Goal: Information Seeking & Learning: Check status

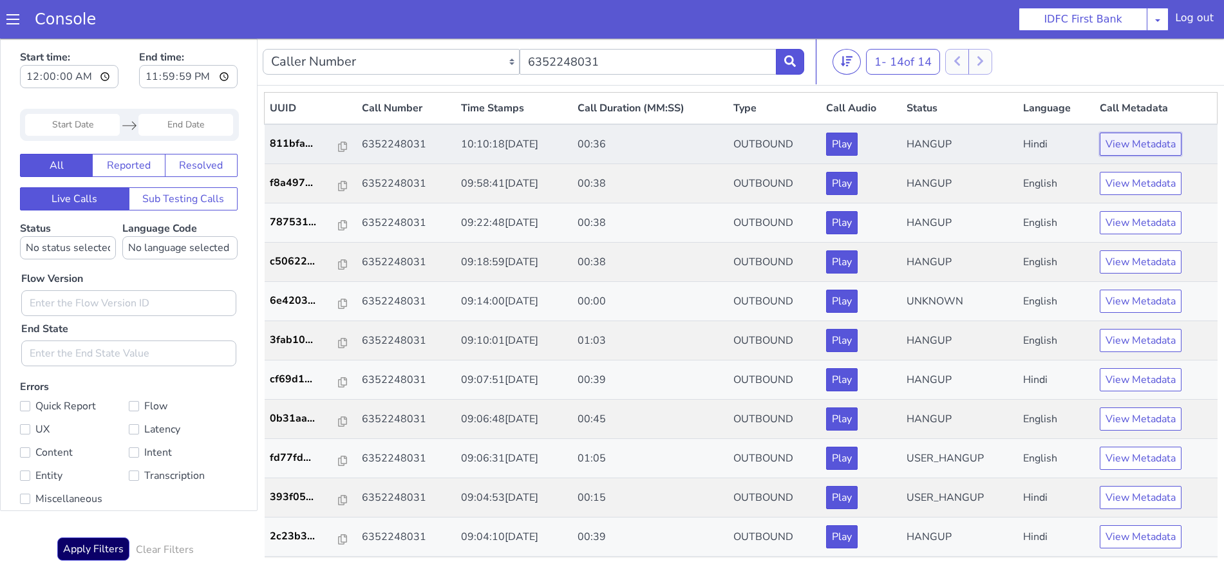
click at [1118, 149] on button "View Metadata" at bounding box center [1141, 144] width 82 height 23
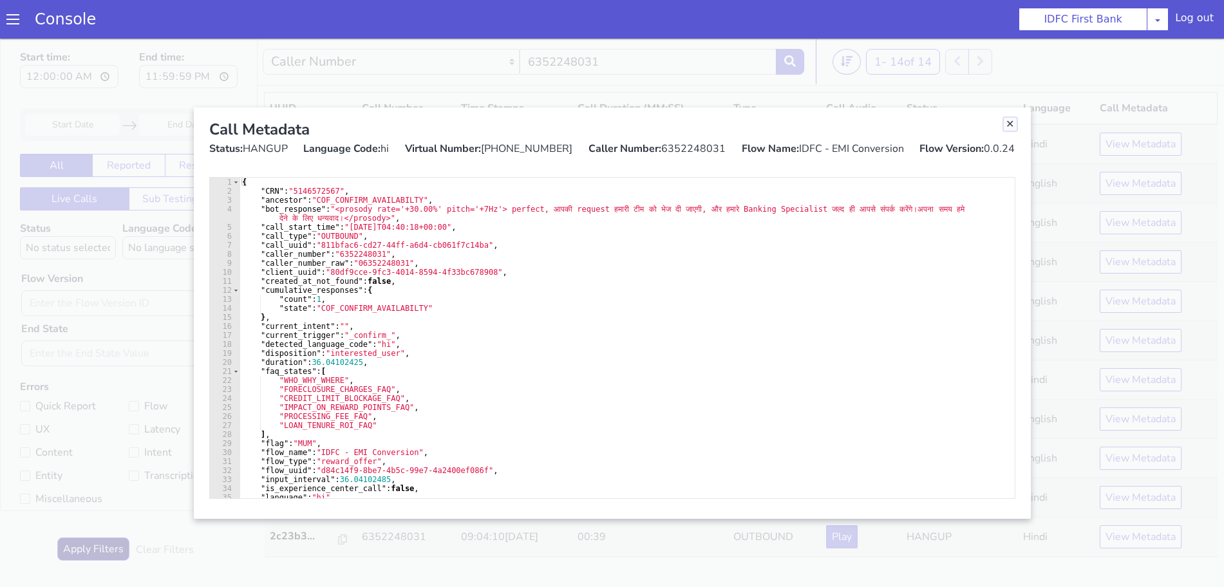
click at [1012, 124] on link "Close" at bounding box center [1010, 124] width 13 height 13
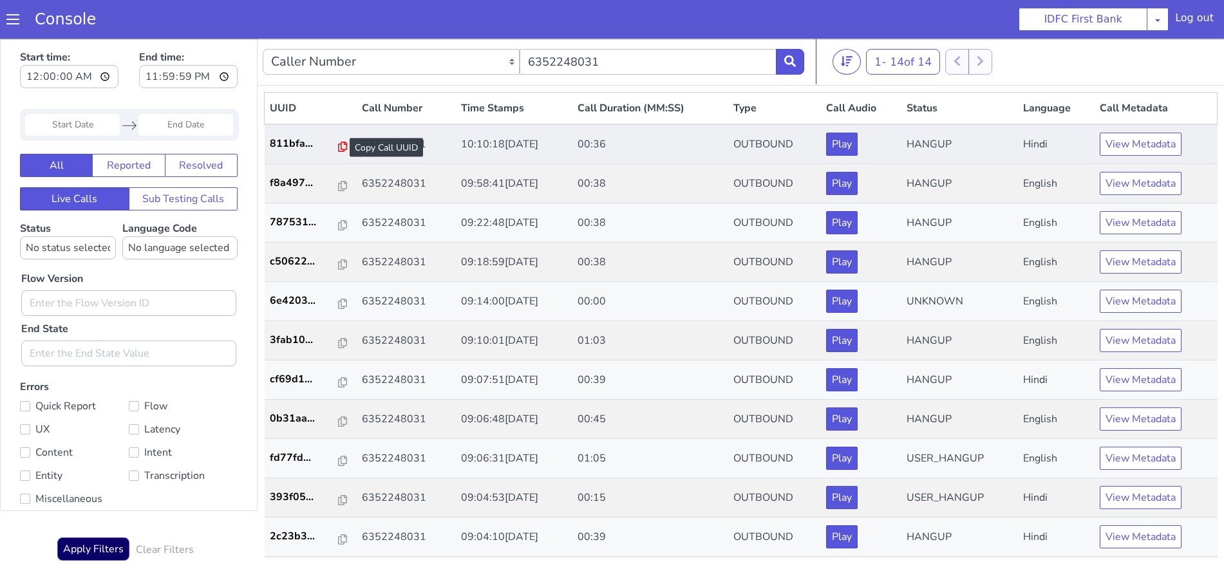
click at [338, 147] on icon at bounding box center [342, 147] width 9 height 10
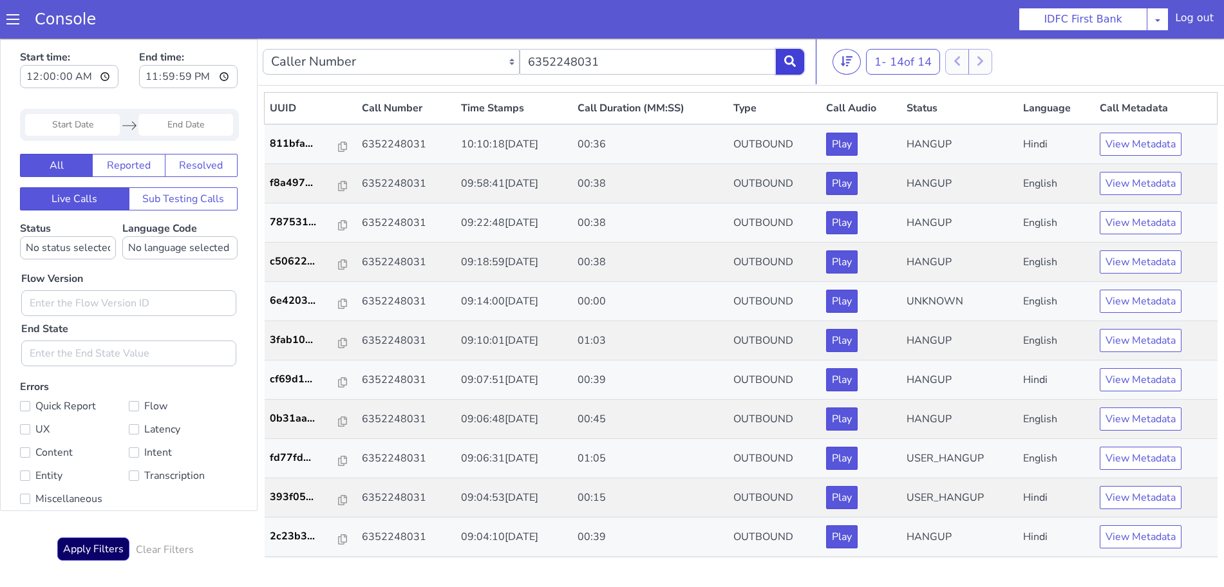
click at [798, 57] on button at bounding box center [790, 62] width 28 height 26
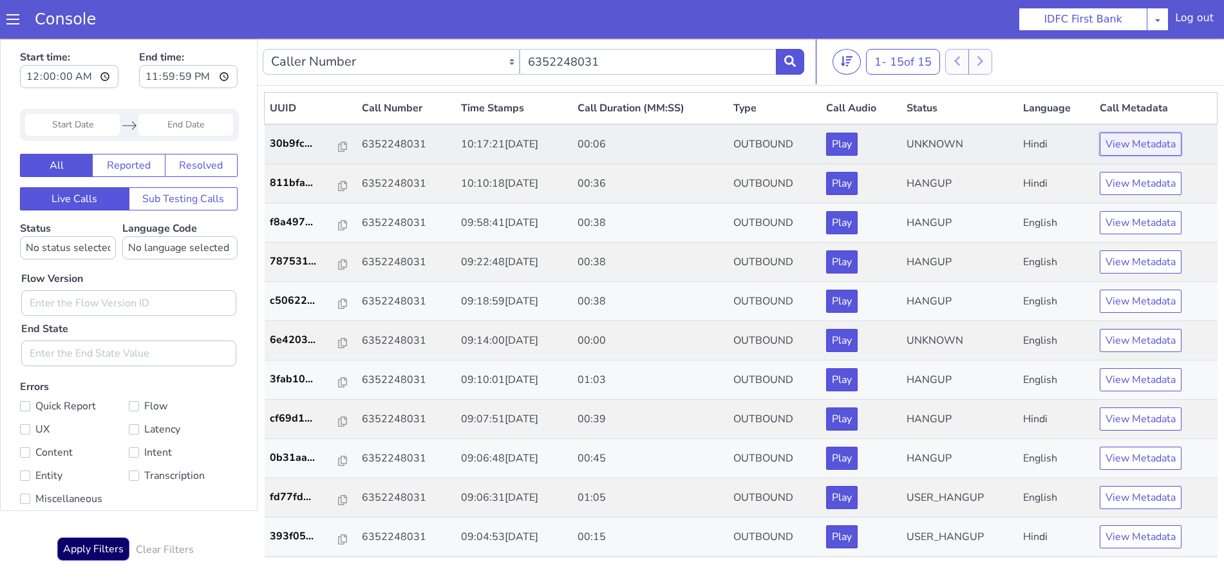
click at [1128, 146] on button "View Metadata" at bounding box center [1141, 144] width 82 height 23
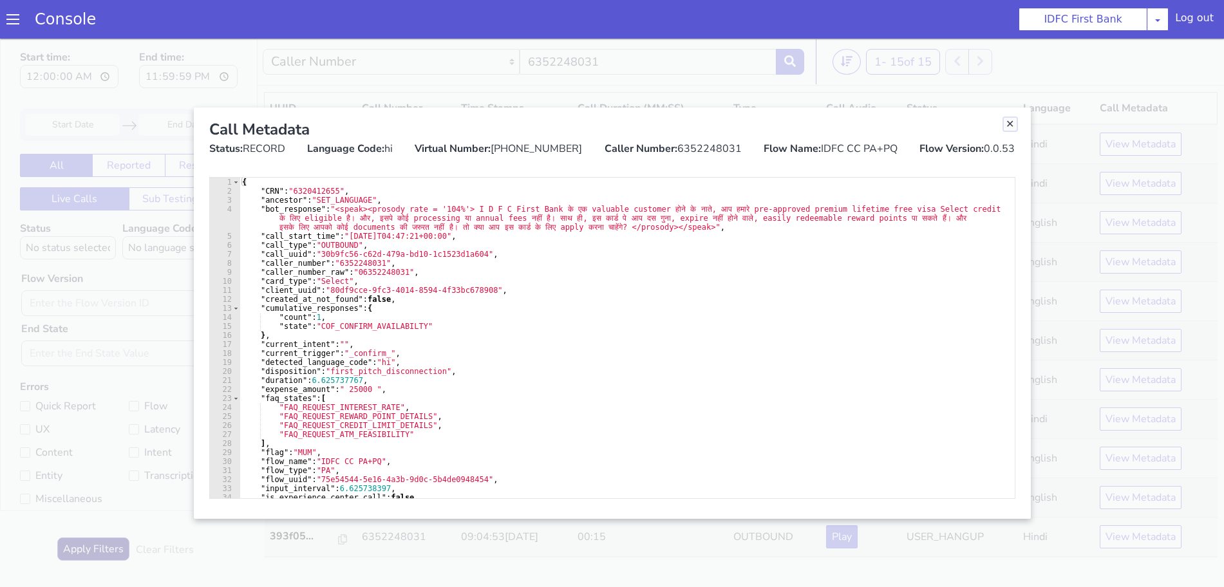
click at [1004, 126] on link "Close" at bounding box center [1010, 124] width 13 height 13
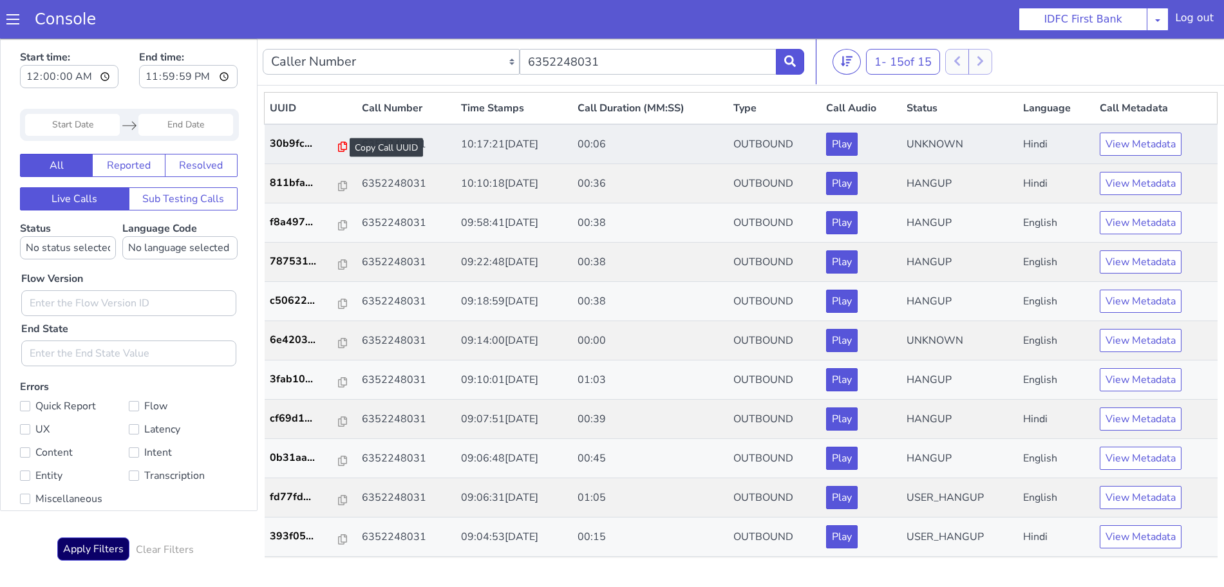
click at [338, 148] on icon at bounding box center [342, 147] width 9 height 10
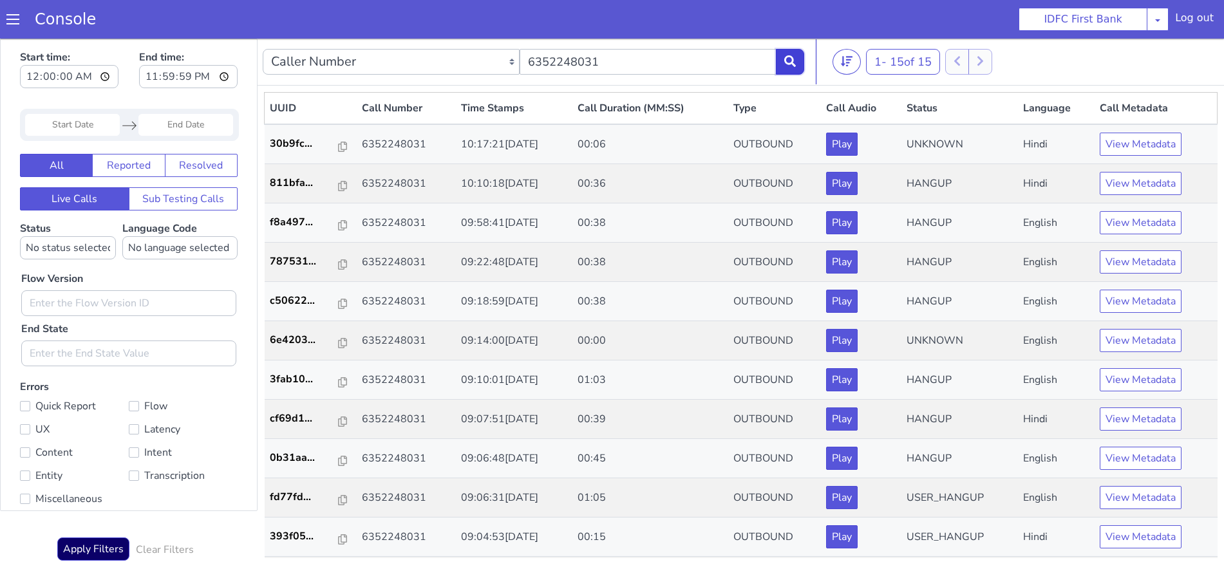
click at [791, 61] on icon at bounding box center [790, 61] width 12 height 12
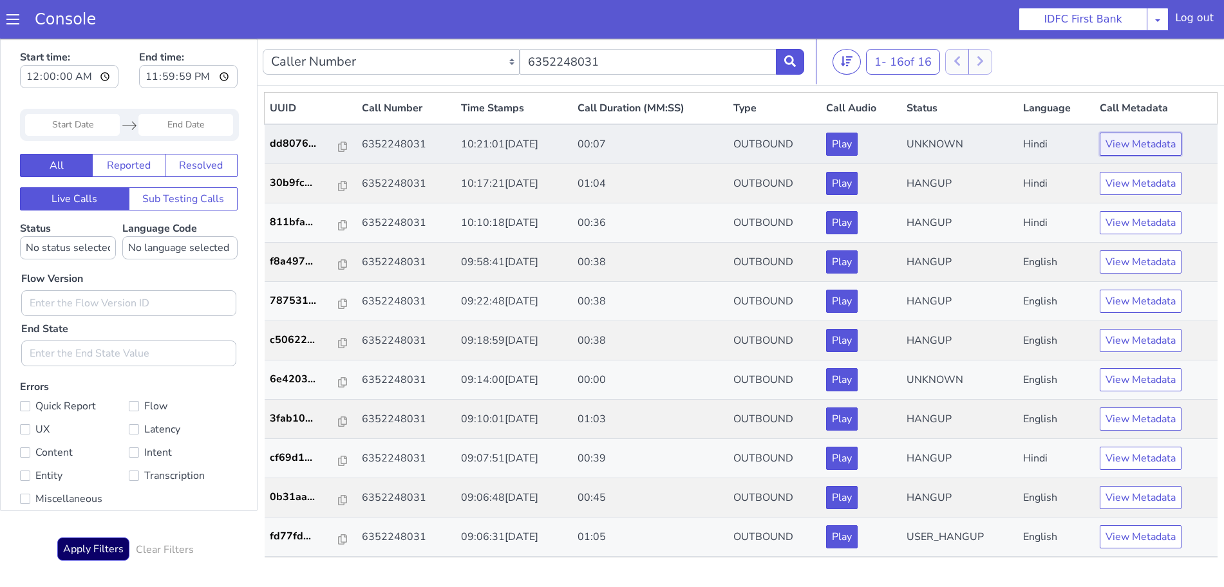
click at [1135, 137] on button "View Metadata" at bounding box center [1141, 144] width 82 height 23
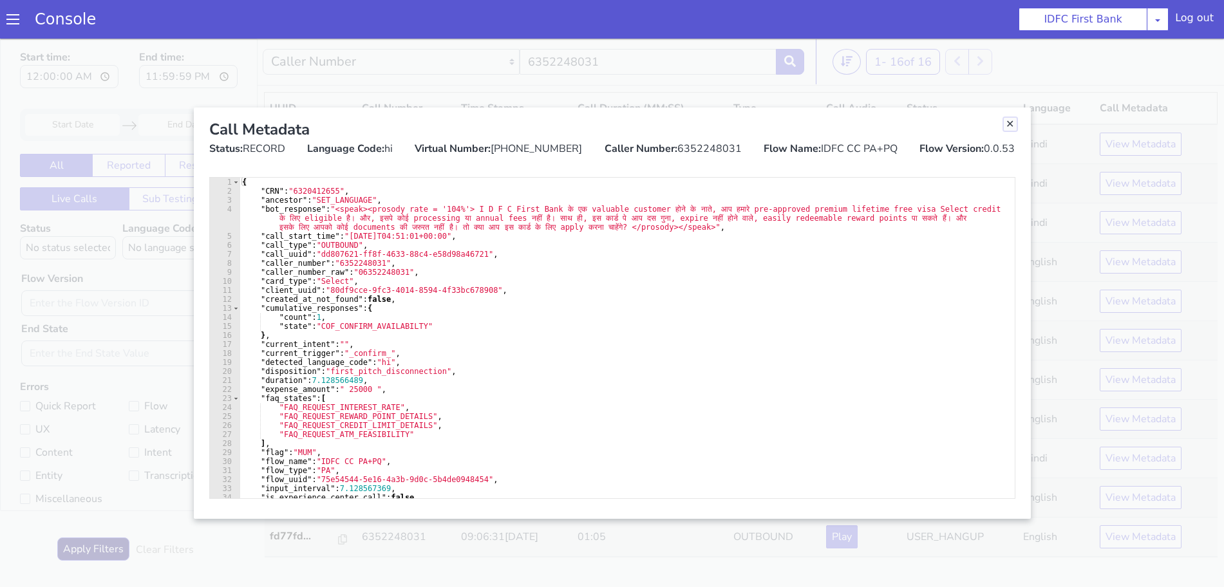
click at [1010, 126] on link "Close" at bounding box center [1010, 124] width 13 height 13
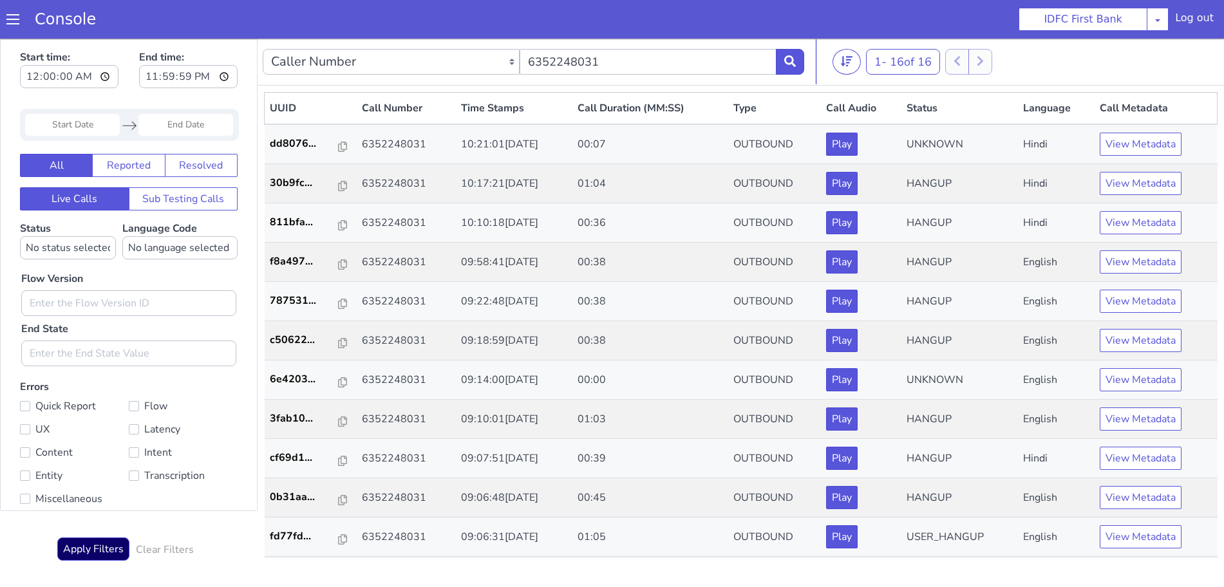
click at [1010, 126] on td "UNKNOWN" at bounding box center [959, 144] width 117 height 40
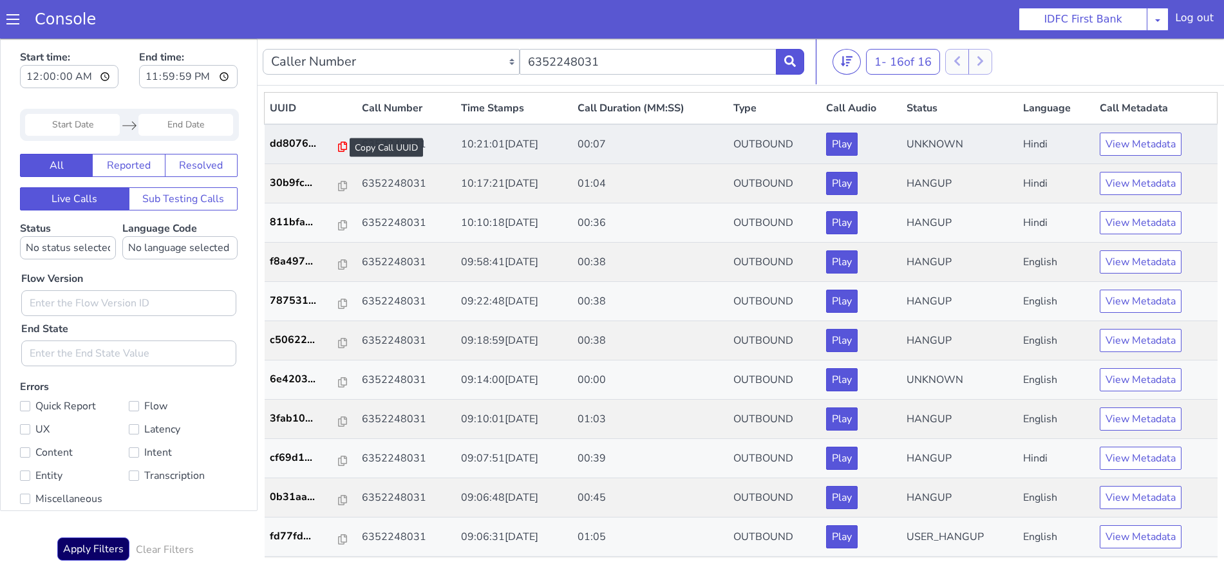
click at [338, 146] on icon at bounding box center [342, 147] width 9 height 10
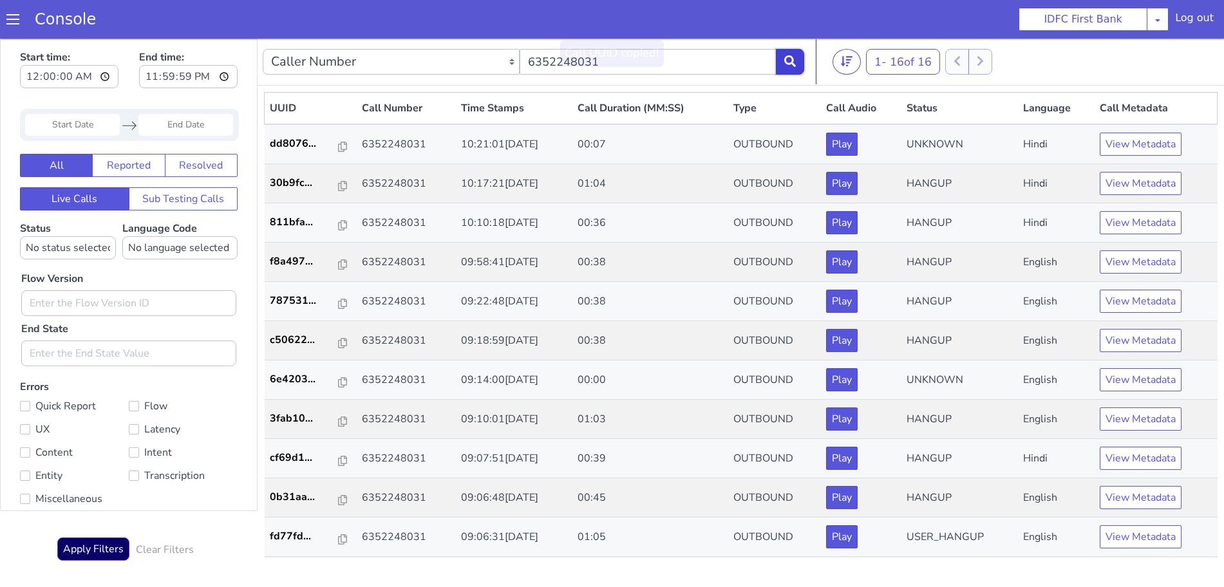
click at [791, 59] on icon at bounding box center [790, 61] width 12 height 12
click at [1135, 136] on button "View Metadata" at bounding box center [1141, 144] width 82 height 23
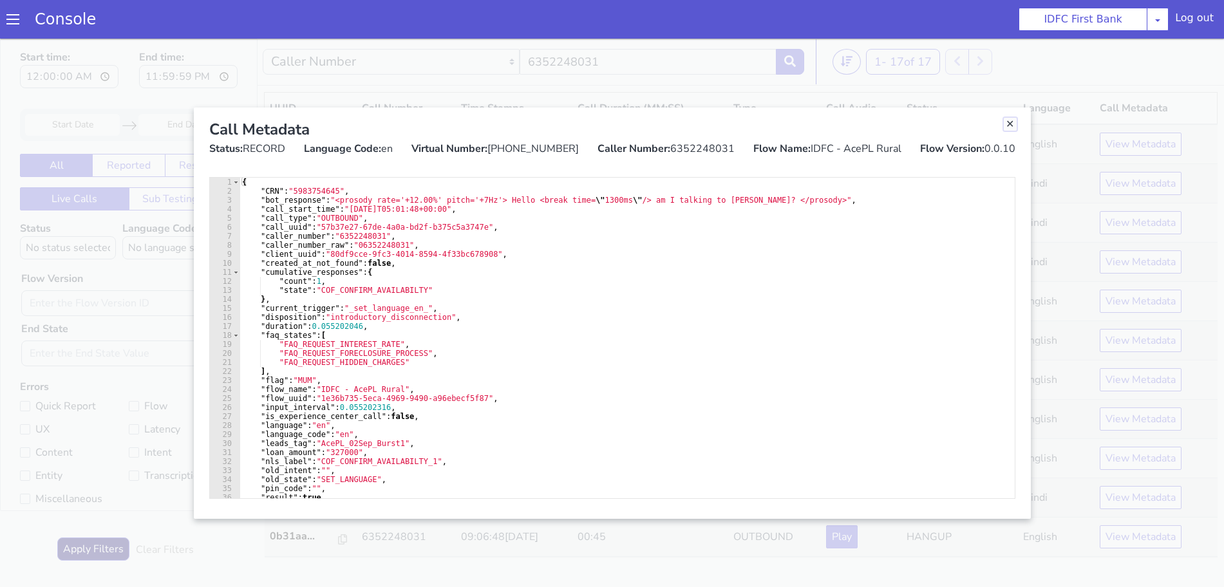
click at [1009, 120] on link "Close" at bounding box center [1010, 124] width 13 height 13
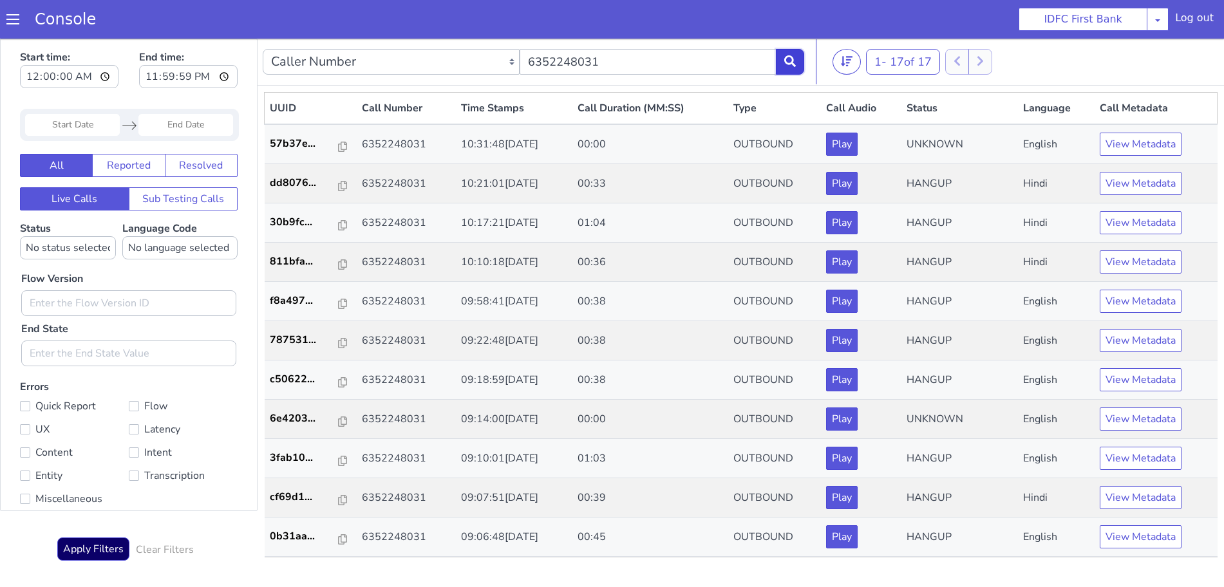
click at [787, 65] on icon at bounding box center [790, 61] width 12 height 12
click at [795, 61] on icon at bounding box center [790, 61] width 12 height 12
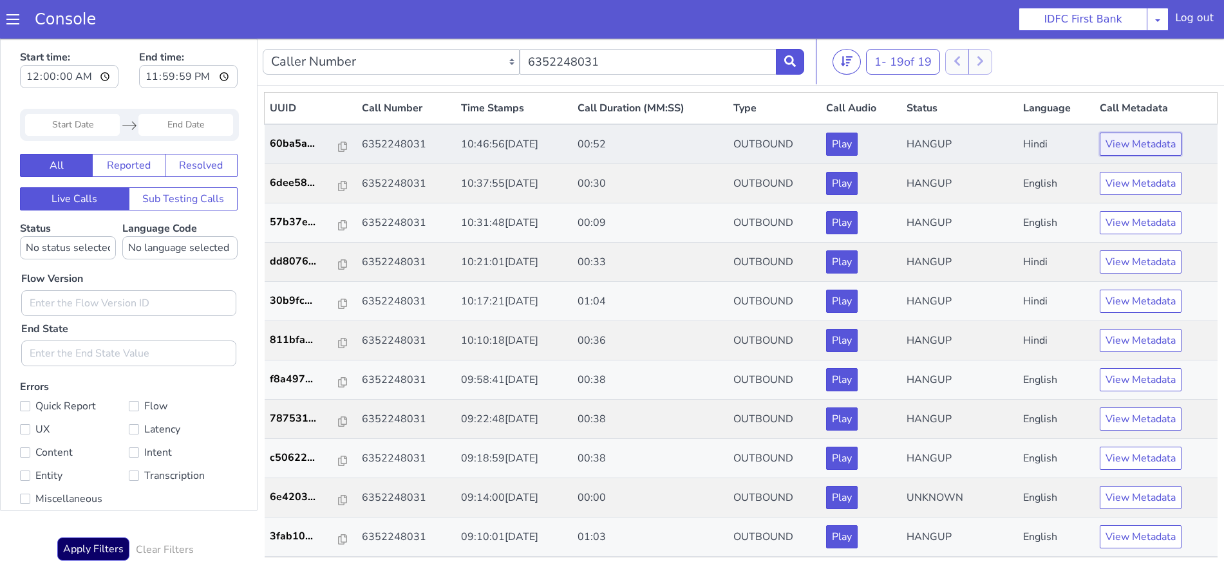
click at [1135, 146] on button "View Metadata" at bounding box center [1141, 144] width 82 height 23
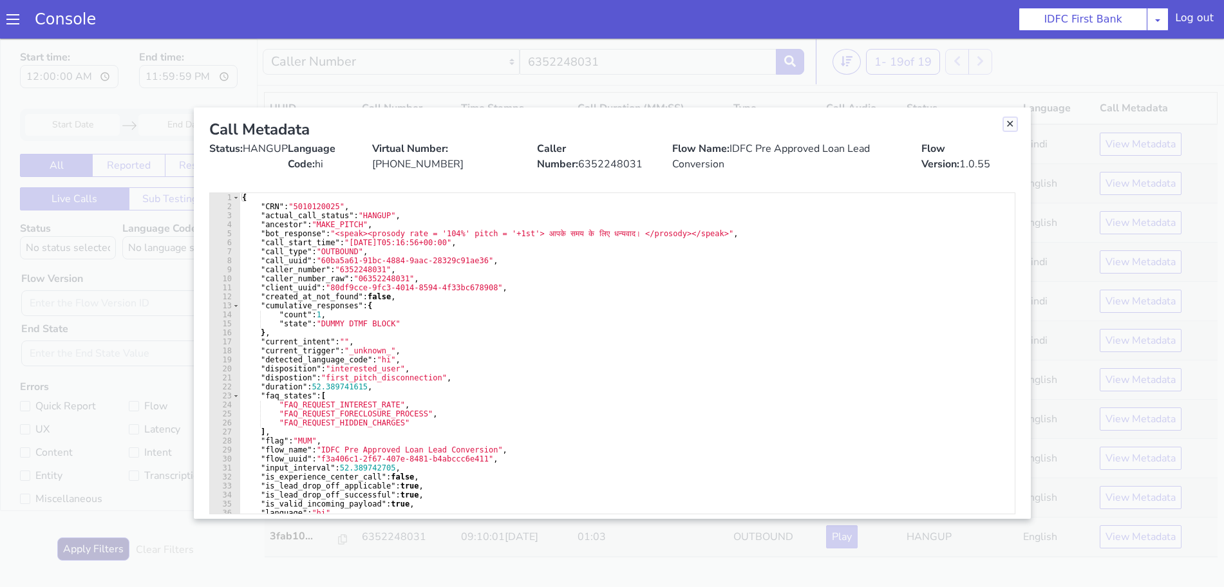
click at [1007, 122] on link "Close" at bounding box center [1010, 124] width 13 height 13
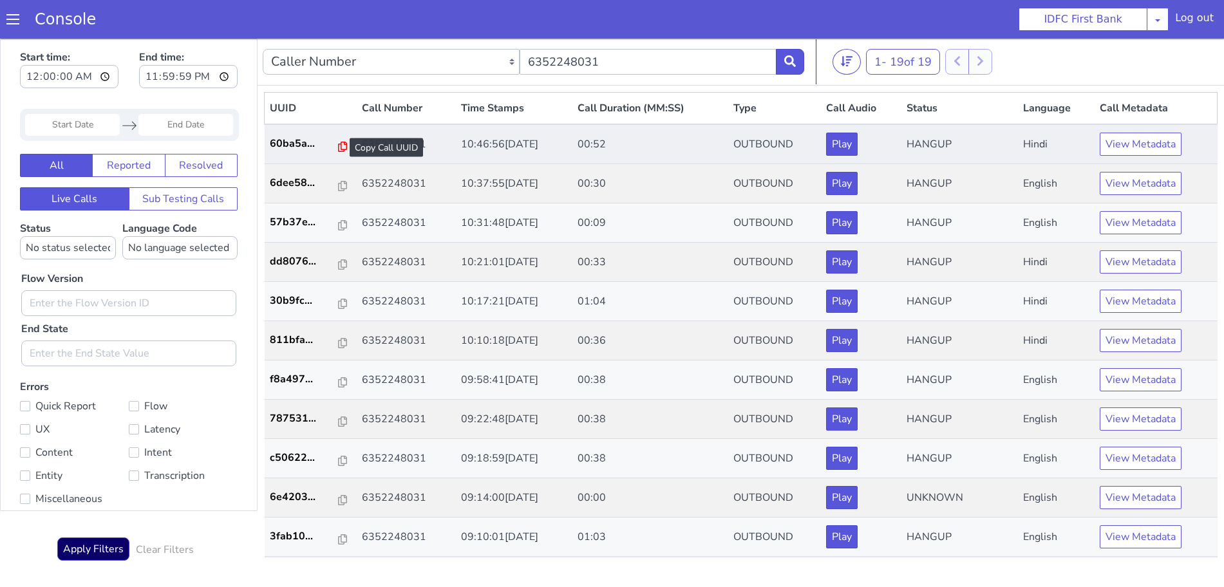
click at [338, 145] on icon at bounding box center [342, 147] width 9 height 10
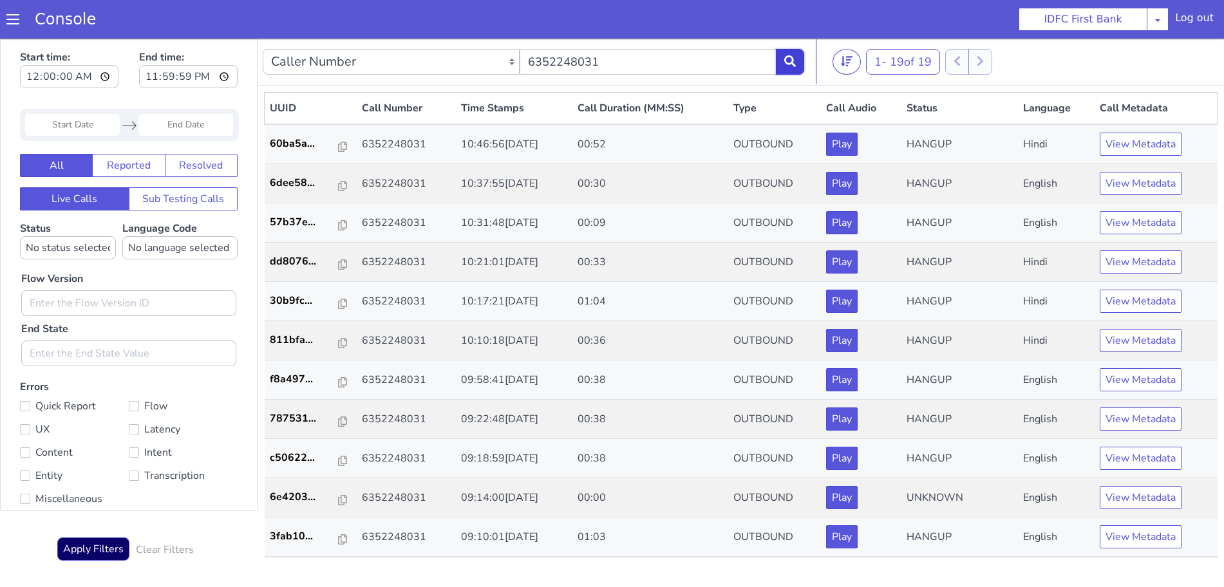
click at [784, 55] on icon at bounding box center [790, 61] width 12 height 12
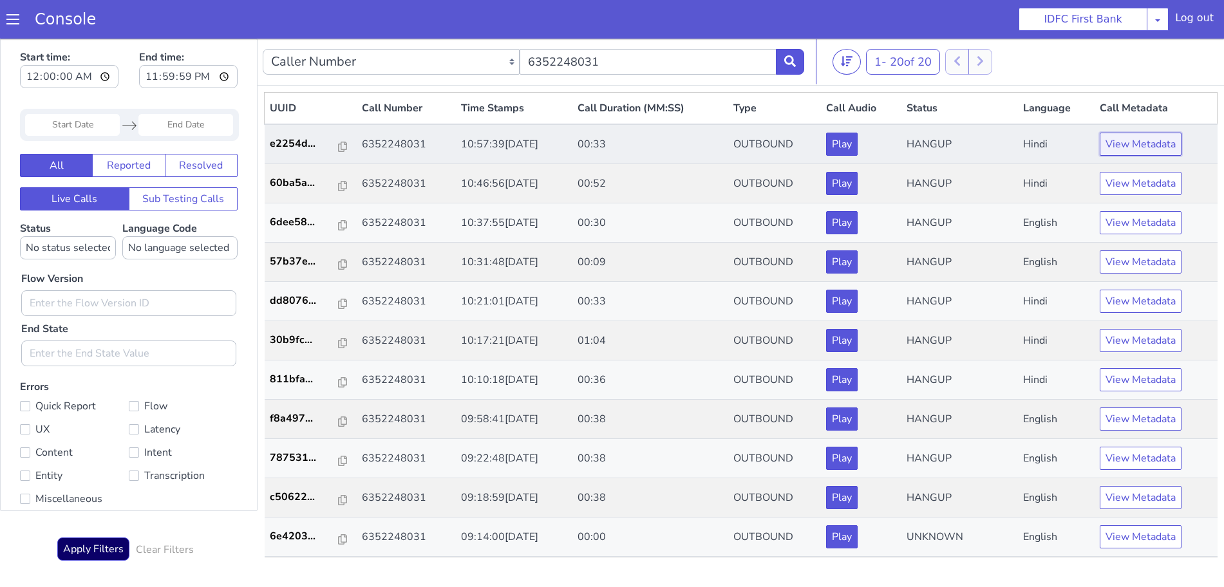
click at [1126, 150] on button "View Metadata" at bounding box center [1141, 144] width 82 height 23
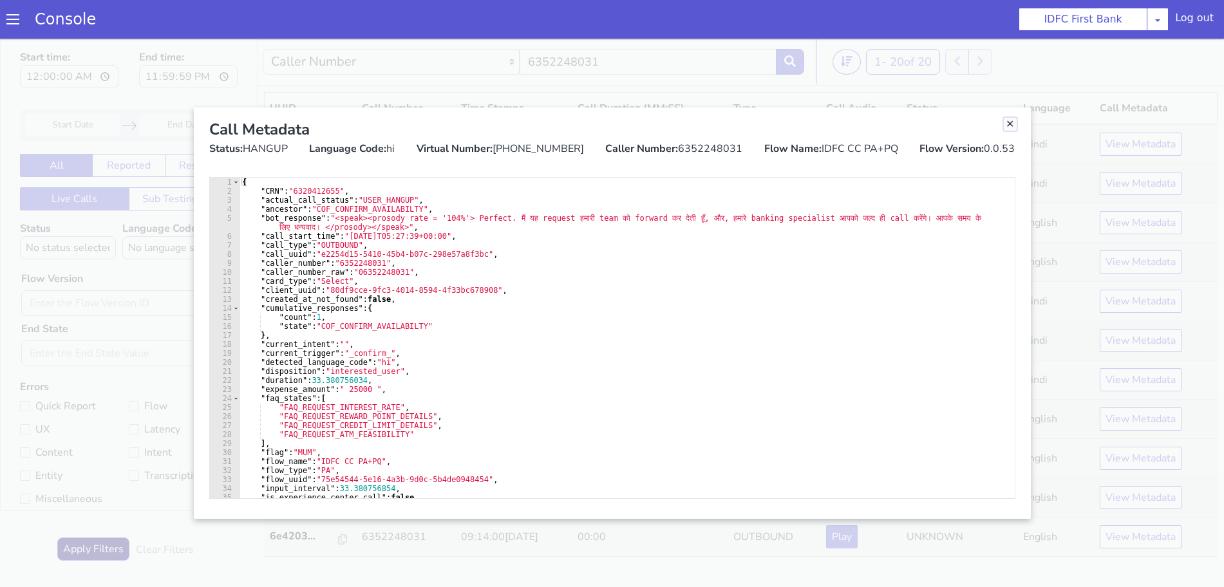
click at [1011, 125] on link "Close" at bounding box center [1010, 124] width 13 height 13
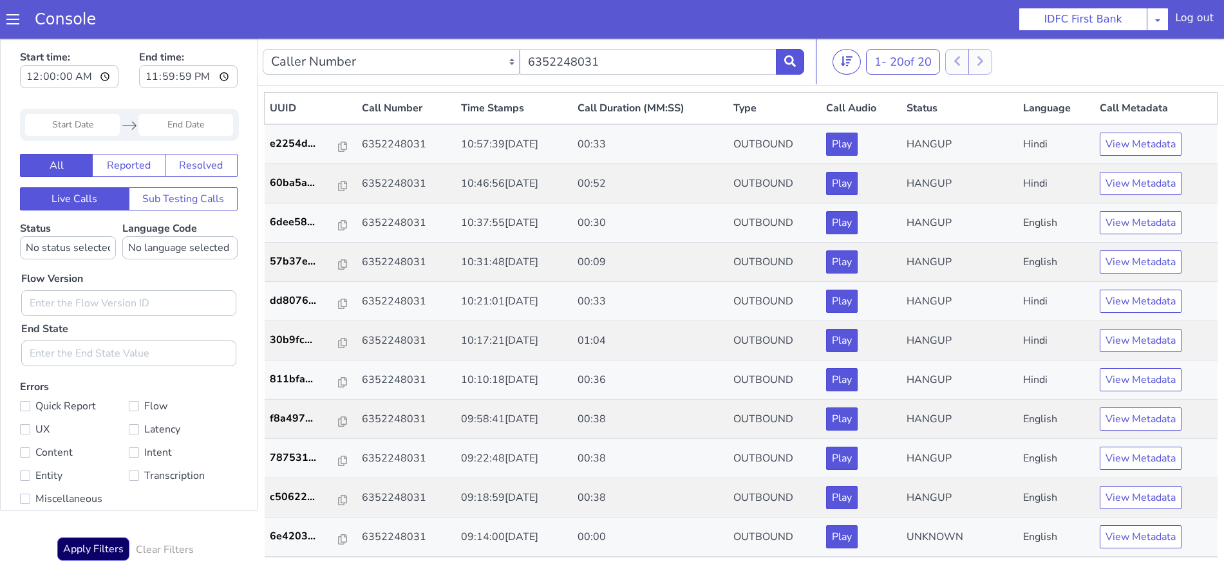
click at [1011, 125] on td "HANGUP" at bounding box center [959, 144] width 117 height 40
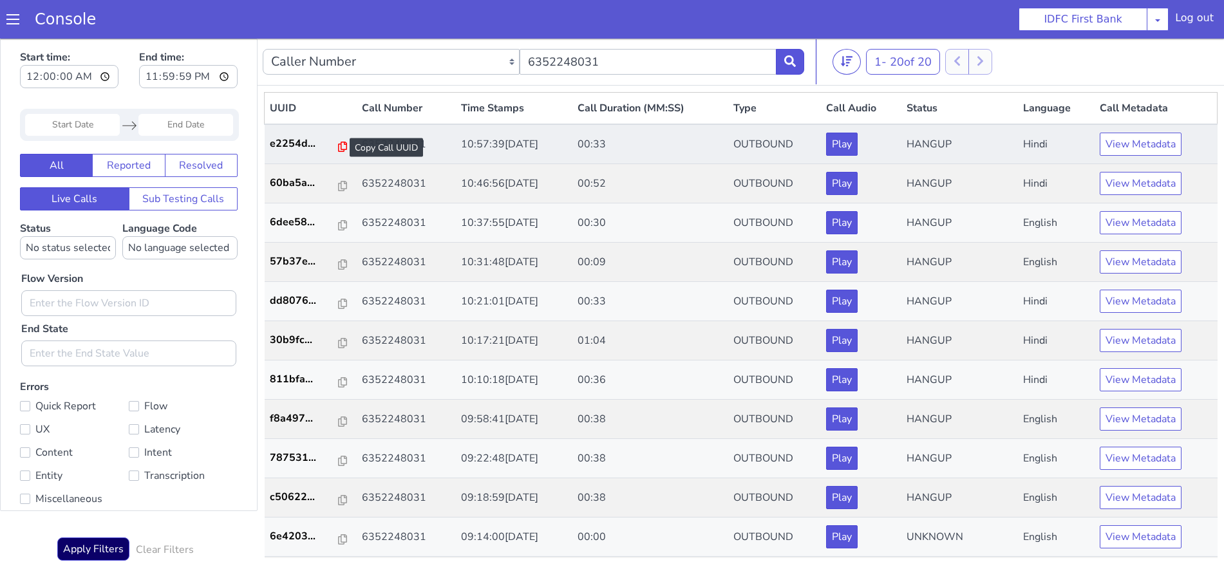
click at [338, 146] on icon at bounding box center [342, 147] width 9 height 10
click at [1138, 144] on button "View Metadata" at bounding box center [1141, 144] width 82 height 23
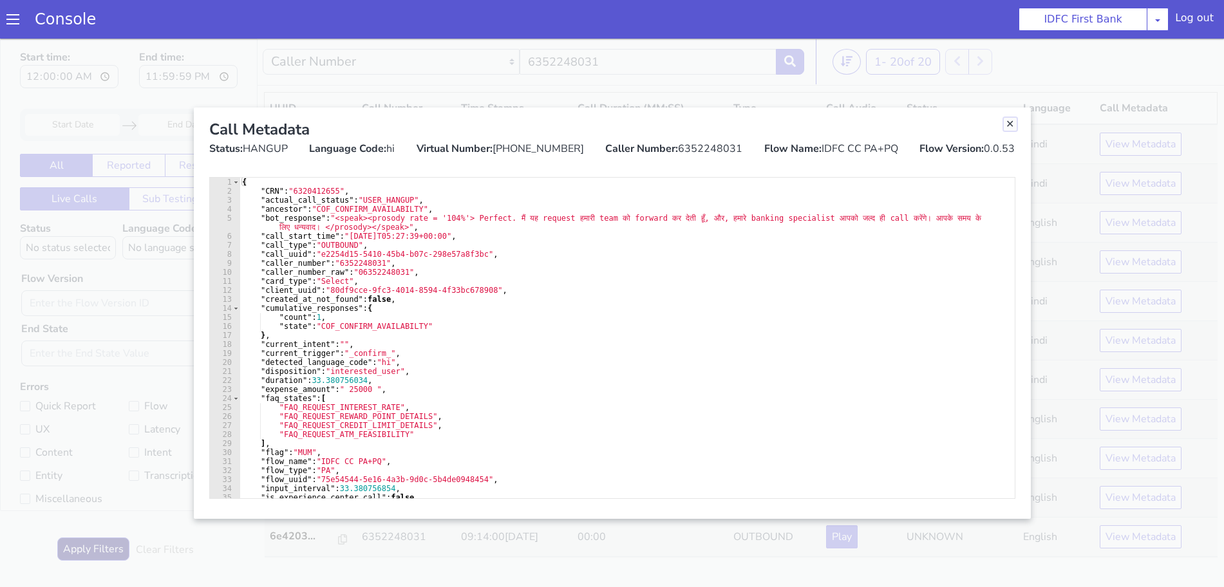
click at [1012, 124] on link "Close" at bounding box center [1010, 124] width 13 height 13
